Goal: Information Seeking & Learning: Find specific fact

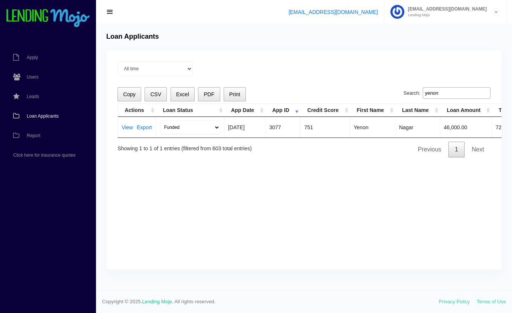
click at [125, 124] on td "View Export" at bounding box center [137, 127] width 38 height 21
drag, startPoint x: 125, startPoint y: 124, endPoint x: 127, endPoint y: 128, distance: 4.4
click at [127, 128] on link "View" at bounding box center [127, 127] width 11 height 5
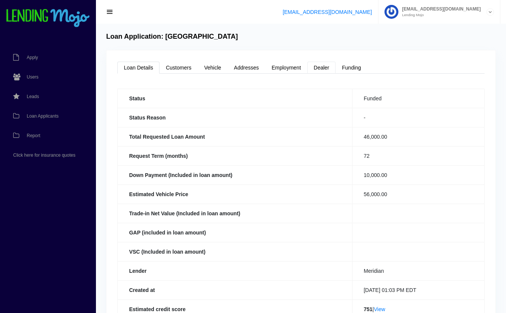
click at [318, 64] on link "Dealer" at bounding box center [321, 68] width 28 height 12
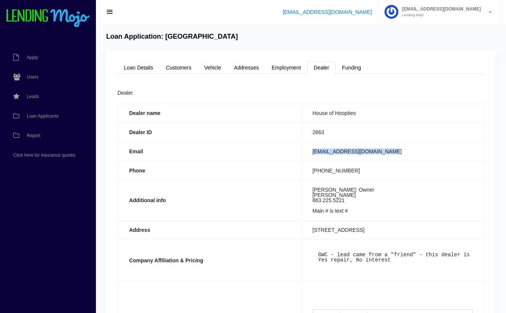
drag, startPoint x: 391, startPoint y: 151, endPoint x: 308, endPoint y: 154, distance: 82.8
click at [308, 154] on td "[EMAIL_ADDRESS][DOMAIN_NAME]" at bounding box center [392, 151] width 183 height 19
copy td "[EMAIL_ADDRESS][DOMAIN_NAME]"
click at [139, 70] on link "Loan Details" at bounding box center [138, 68] width 42 height 12
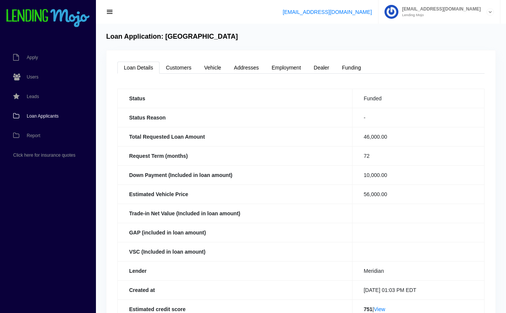
click at [30, 114] on span "Loan Applicants" at bounding box center [43, 116] width 32 height 5
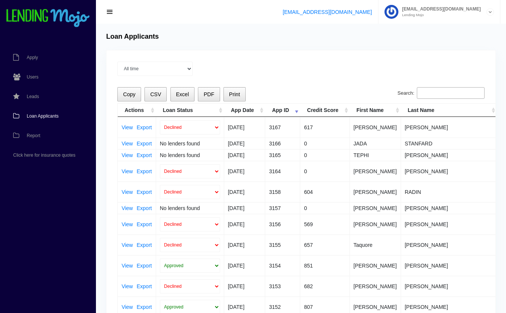
click at [443, 91] on input "Search:" at bounding box center [451, 93] width 68 height 12
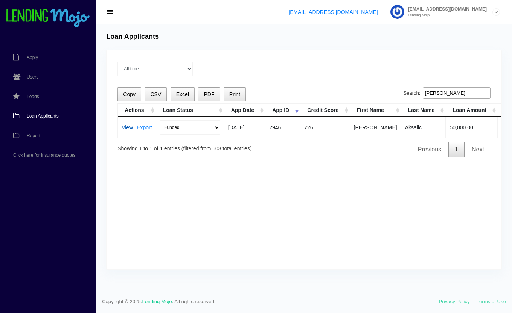
type input "admir"
click at [126, 125] on link "View" at bounding box center [127, 127] width 11 height 5
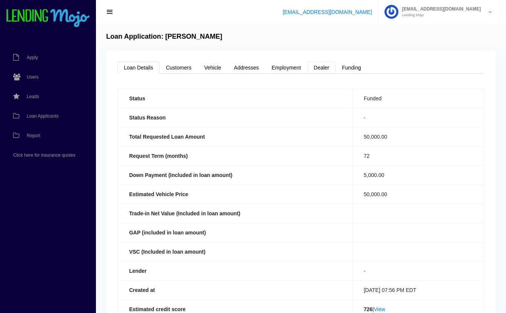
click at [329, 68] on link "Dealer" at bounding box center [321, 68] width 28 height 12
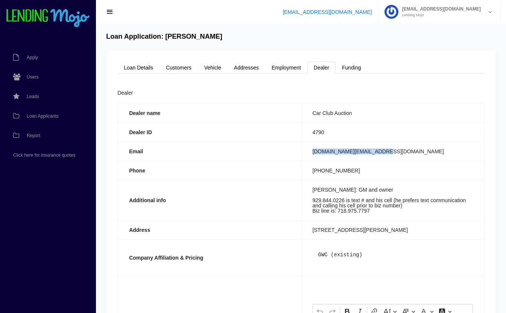
drag, startPoint x: 384, startPoint y: 147, endPoint x: 305, endPoint y: 144, distance: 78.7
click at [305, 144] on td "carclub.auction@gmail.com" at bounding box center [392, 151] width 183 height 19
copy td "carclub.auction@gmail.com"
click at [34, 113] on link "Loan Applicants" at bounding box center [44, 116] width 88 height 20
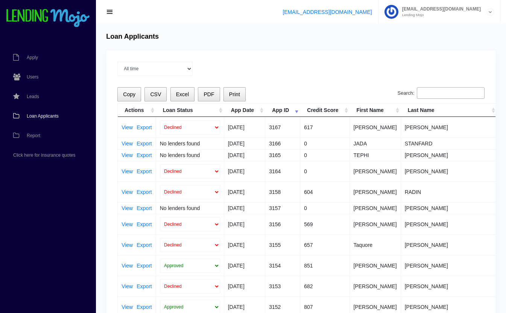
click at [454, 87] on input "Search:" at bounding box center [451, 93] width 68 height 12
paste input "733030118"
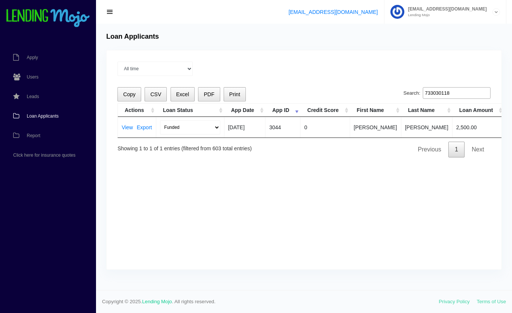
drag, startPoint x: 462, startPoint y: 91, endPoint x: 374, endPoint y: 91, distance: 88.0
click at [374, 91] on div "Copy CSV Excel PDF Print Search: 733030118 Actions Loan Status App Date App ID …" at bounding box center [303, 122] width 373 height 70
paste input "2159461"
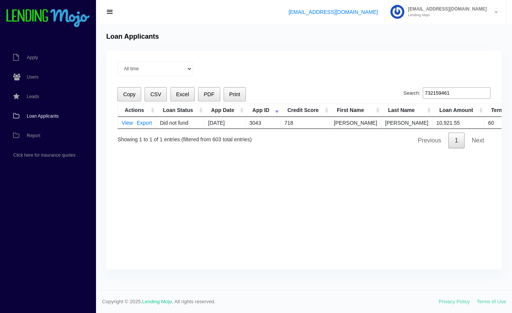
type input "732159461"
click at [194, 123] on td "Did not fund" at bounding box center [180, 123] width 48 height 12
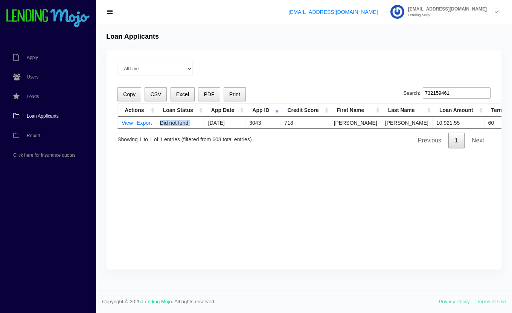
click at [194, 123] on td "Did not fund" at bounding box center [180, 123] width 48 height 12
drag, startPoint x: 194, startPoint y: 123, endPoint x: 188, endPoint y: 123, distance: 6.4
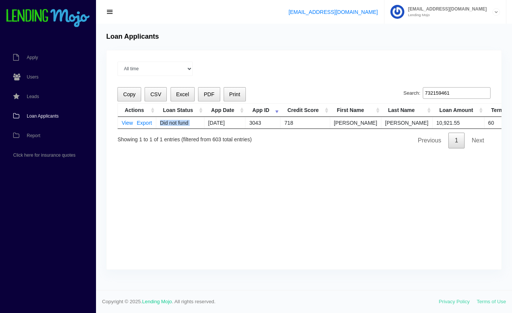
click at [188, 123] on td "Did not fund" at bounding box center [180, 123] width 48 height 12
click at [185, 123] on td "Did not fund" at bounding box center [180, 123] width 48 height 12
click at [181, 120] on td "Did not fund" at bounding box center [180, 123] width 48 height 12
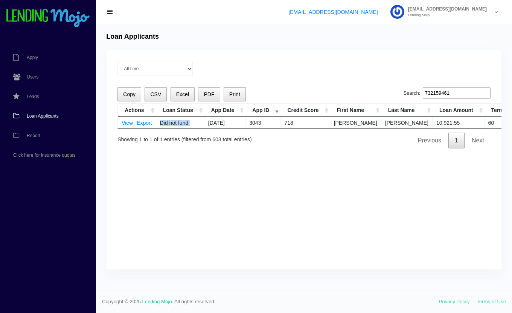
click at [181, 120] on td "Did not fund" at bounding box center [180, 123] width 48 height 12
drag, startPoint x: 181, startPoint y: 120, endPoint x: 196, endPoint y: 191, distance: 73.0
click at [196, 191] on div "All time Current Month Jul 2025 Jun 2025 May 2025 Apr 2025 Mar 2025 Loading Cop…" at bounding box center [303, 159] width 395 height 219
click at [130, 121] on link "View" at bounding box center [127, 122] width 11 height 5
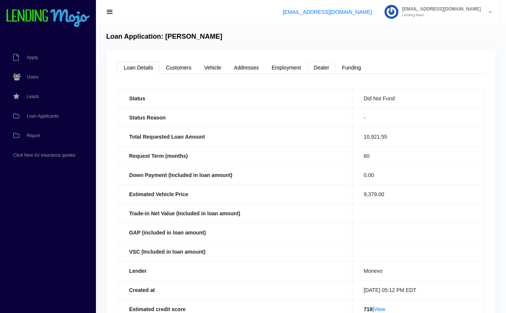
click at [325, 68] on link "Dealer" at bounding box center [321, 68] width 28 height 12
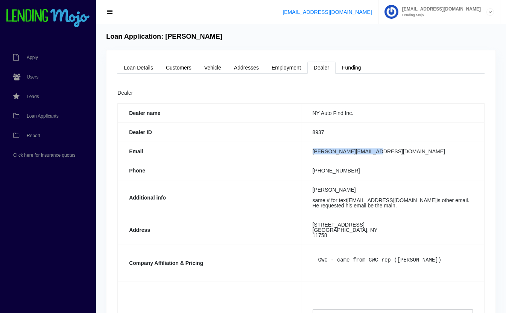
drag, startPoint x: 381, startPoint y: 152, endPoint x: 309, endPoint y: 157, distance: 72.4
click at [309, 157] on td "james.a@nyautofind.com" at bounding box center [392, 151] width 183 height 19
copy td "james.a@nyautofind.com"
click at [143, 65] on link "Loan Details" at bounding box center [138, 68] width 42 height 12
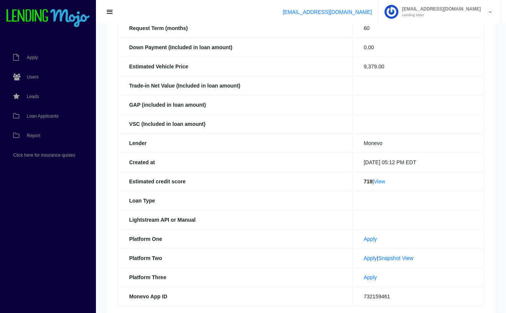
scroll to position [164, 0]
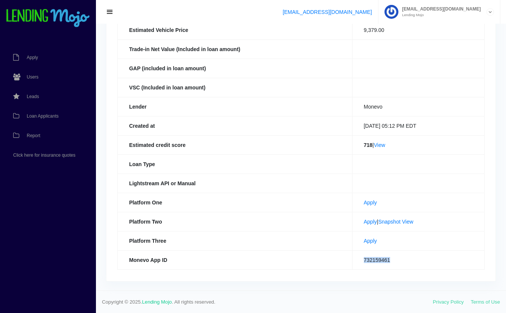
drag, startPoint x: 385, startPoint y: 258, endPoint x: 344, endPoint y: 260, distance: 41.4
click at [352, 260] on td "732159461" at bounding box center [418, 260] width 132 height 19
copy td "732159461"
click at [227, 170] on th "Loan Type" at bounding box center [235, 164] width 235 height 19
